Goal: Task Accomplishment & Management: Use online tool/utility

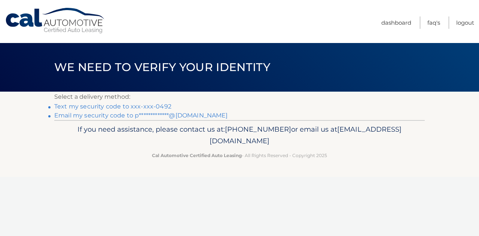
click at [124, 108] on link "Text my security code to xxx-xxx-0492" at bounding box center [112, 106] width 117 height 7
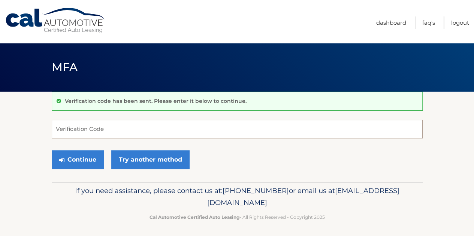
click at [112, 128] on input "Verification Code" at bounding box center [237, 129] width 371 height 19
type input "110925"
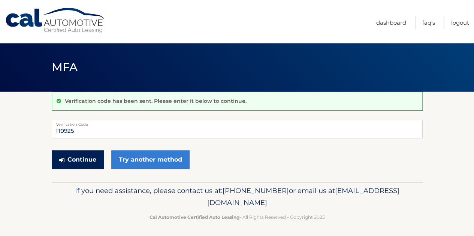
click at [75, 161] on button "Continue" at bounding box center [78, 160] width 52 height 19
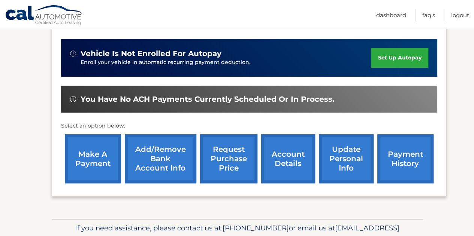
scroll to position [192, 0]
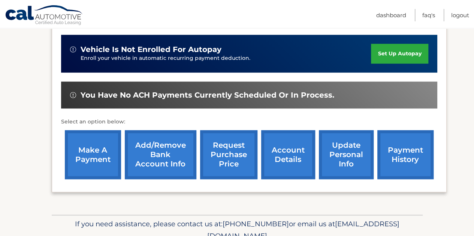
click at [93, 133] on link "make a payment" at bounding box center [93, 154] width 56 height 49
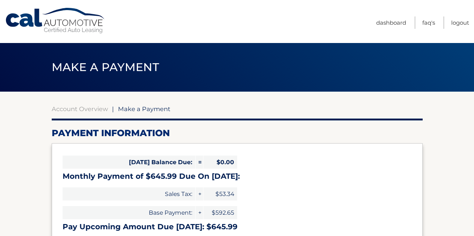
select select "ODU1OGZhMTQtYjY3Ni00M2Y3LWJhNzItZDg1M2U4YjdiMmQ5"
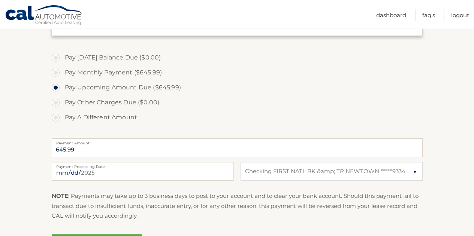
scroll to position [220, 0]
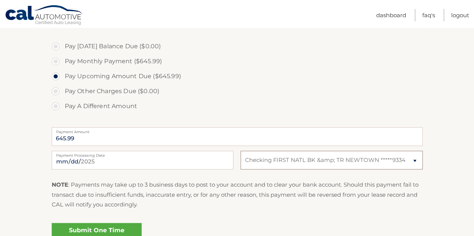
click at [381, 160] on select "Select Bank Account Checking FIRST NATL BK &amp; TR NEWTOWN *****9334" at bounding box center [331, 160] width 182 height 19
click at [240, 151] on select "Select Bank Account Checking FIRST NATL BK &amp; TR NEWTOWN *****9334" at bounding box center [331, 160] width 182 height 19
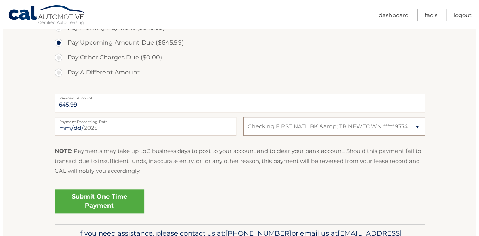
scroll to position [266, 0]
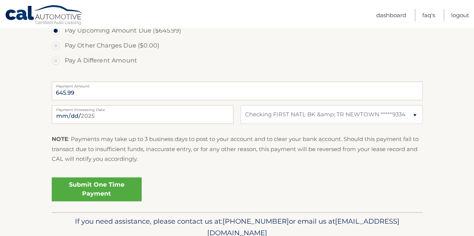
click at [120, 189] on link "Submit One Time Payment" at bounding box center [97, 190] width 90 height 24
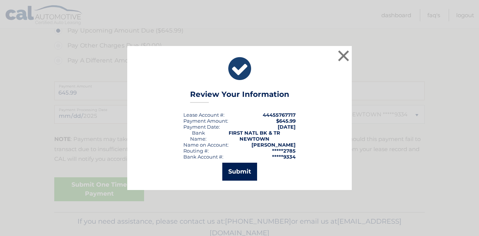
click at [236, 173] on button "Submit" at bounding box center [239, 172] width 35 height 18
